Goal: Check status: Check status

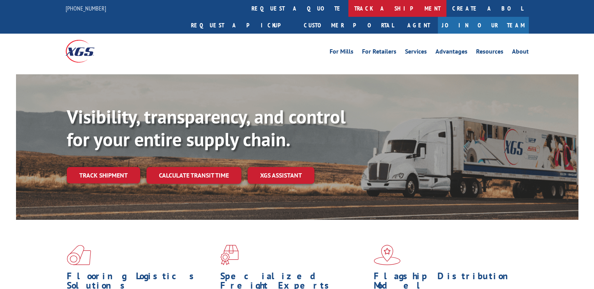
click at [349, 7] on link "track a shipment" at bounding box center [398, 8] width 98 height 17
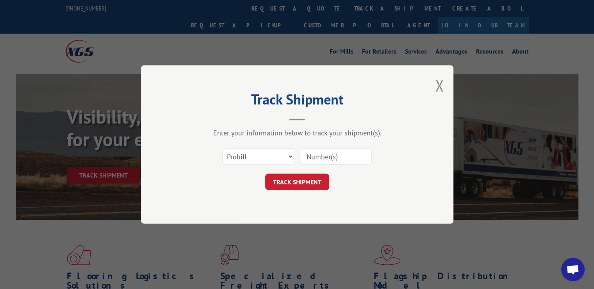
click at [347, 158] on input at bounding box center [336, 156] width 72 height 16
paste input "401189348"
type input "401189348"
click button "TRACK SHIPMENT" at bounding box center [297, 181] width 64 height 16
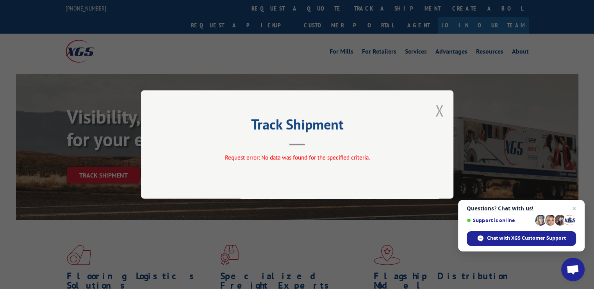
click at [439, 113] on button "Close modal" at bounding box center [439, 110] width 9 height 21
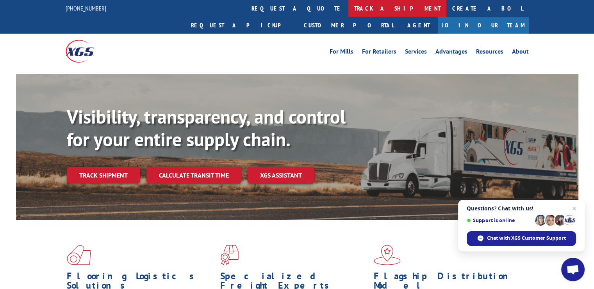
click at [349, 9] on link "track a shipment" at bounding box center [398, 8] width 98 height 17
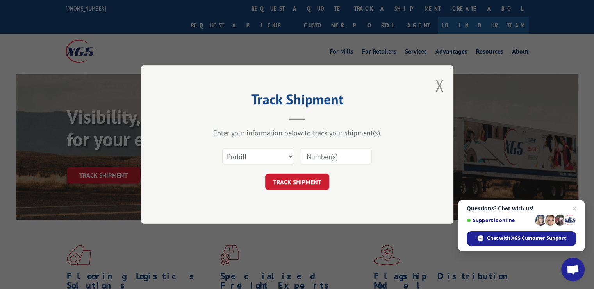
click at [317, 159] on input at bounding box center [336, 156] width 72 height 16
paste input "401189348"
type input "401189348"
click button "TRACK SHIPMENT" at bounding box center [297, 181] width 64 height 16
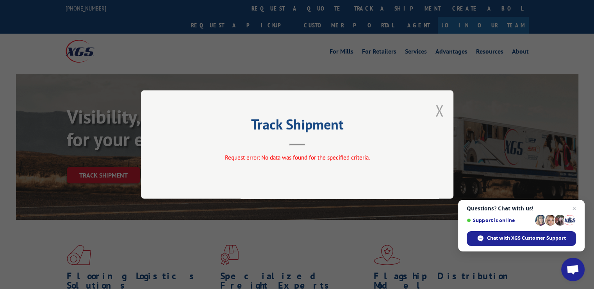
click at [439, 113] on button "Close modal" at bounding box center [439, 110] width 9 height 21
